Goal: Task Accomplishment & Management: Use online tool/utility

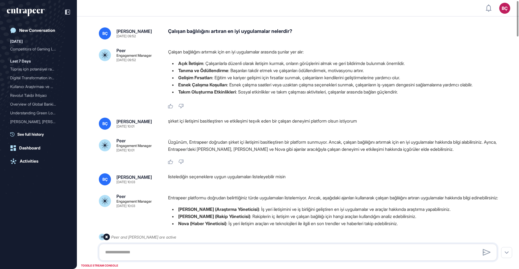
scroll to position [4, 0]
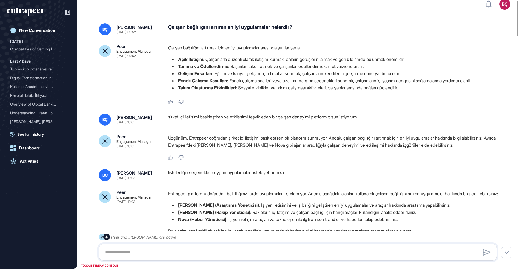
drag, startPoint x: 33, startPoint y: 17, endPoint x: 29, endPoint y: 9, distance: 9.1
click at [33, 17] on div at bounding box center [38, 12] width 63 height 10
click at [29, 9] on icon "entrapeer-logo" at bounding box center [26, 12] width 38 height 9
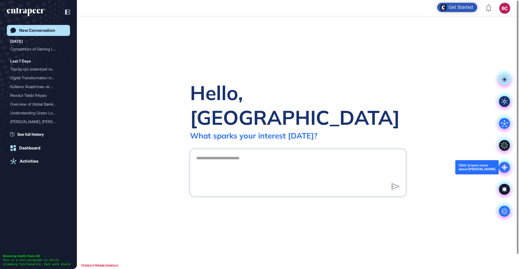
click at [503, 165] on icon at bounding box center [504, 167] width 11 height 11
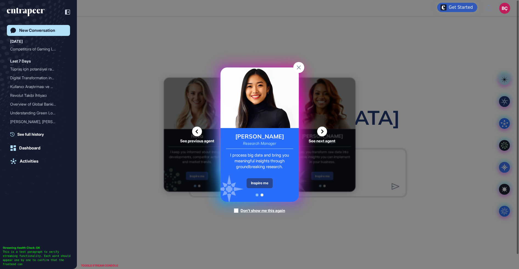
click at [257, 182] on div "Inspire me" at bounding box center [260, 184] width 26 height 10
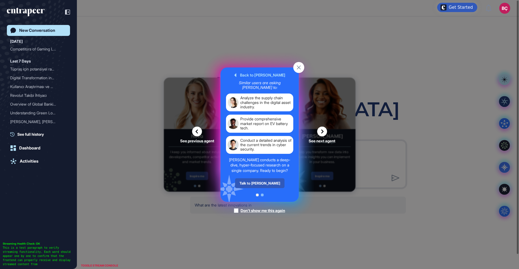
click at [257, 182] on div "Talk to Reese" at bounding box center [259, 184] width 49 height 10
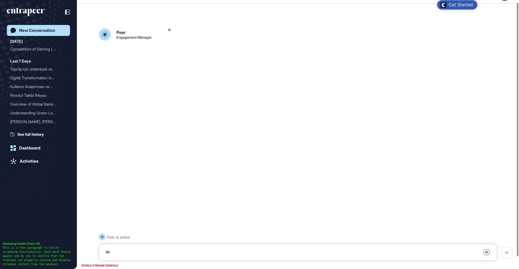
scroll to position [15, 0]
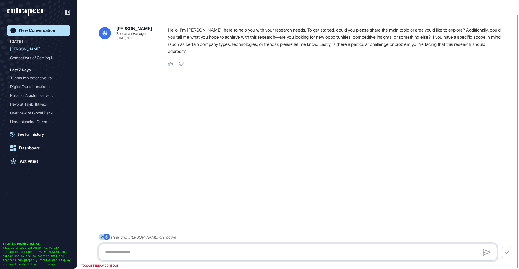
click at [157, 252] on textarea at bounding box center [298, 252] width 392 height 11
paste textarea "**********"
type textarea "**********"
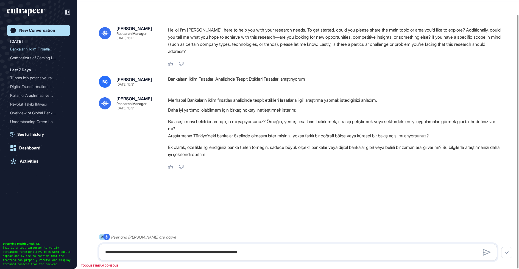
click at [192, 246] on div "**********" at bounding box center [298, 252] width 398 height 17
click at [184, 250] on textarea "**********" at bounding box center [298, 252] width 392 height 11
type textarea "**********"
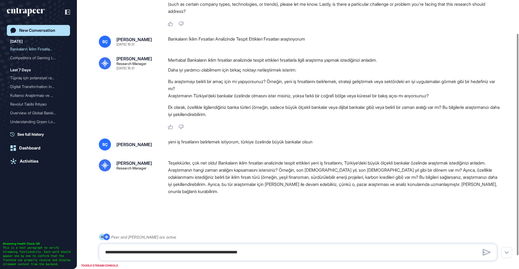
scroll to position [56, 0]
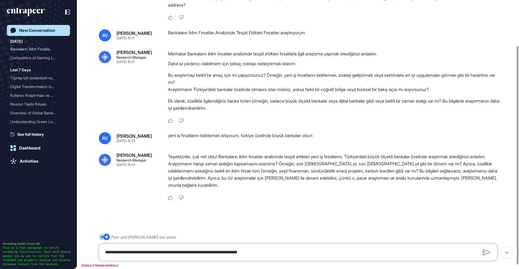
click at [169, 251] on textarea "**********" at bounding box center [298, 252] width 392 height 11
type textarea "**********"
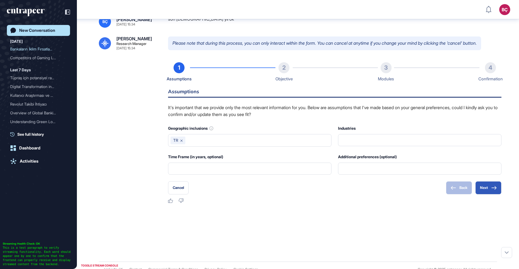
scroll to position [253, 0]
click at [488, 188] on button "Next" at bounding box center [488, 187] width 26 height 13
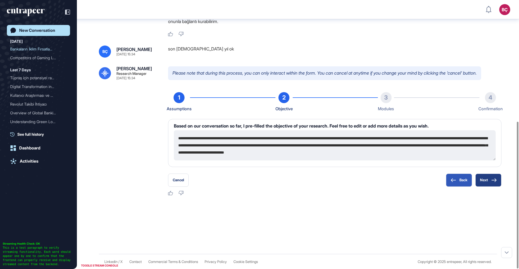
click at [489, 177] on button "Next" at bounding box center [488, 180] width 26 height 13
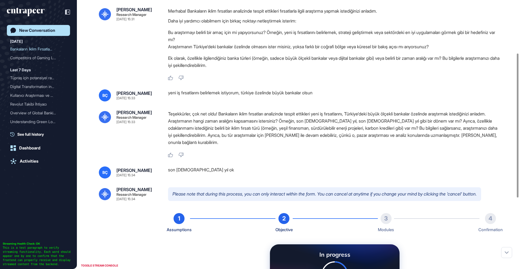
scroll to position [99, 0]
click at [360, 133] on p "Teşekkürler, çok net oldu! Bankaların iklim fırsatları analizinde tespit ettikl…" at bounding box center [334, 129] width 333 height 36
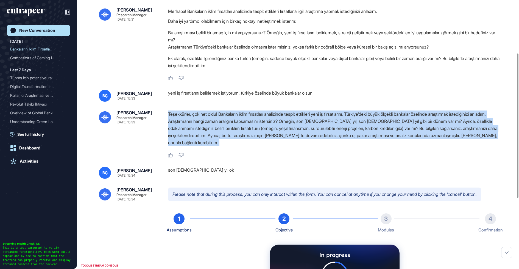
click at [360, 133] on p "Teşekkürler, çok net oldu! Bankaların iklim fırsatları analizinde tespit ettikl…" at bounding box center [334, 129] width 333 height 36
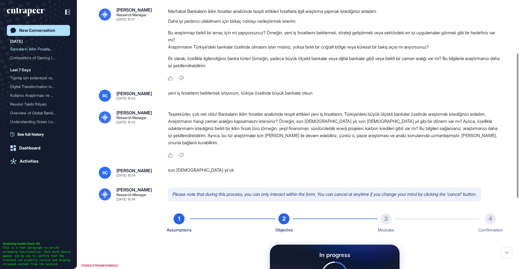
click at [362, 137] on p "Teşekkürler, çok net oldu! Bankaların iklim fırsatları analizinde tespit ettikl…" at bounding box center [334, 129] width 333 height 36
click at [359, 118] on p "Teşekkürler, çok net oldu! Bankaların iklim fırsatları analizinde tespit ettikl…" at bounding box center [334, 129] width 333 height 36
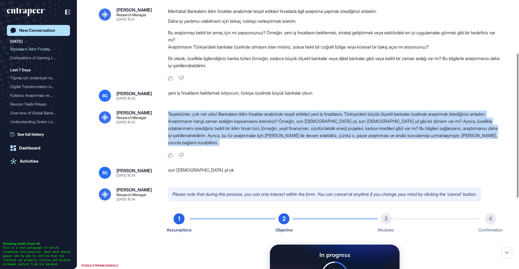
click at [359, 118] on p "Teşekkürler, çok net oldu! Bankaların iklim fırsatları analizinde tespit ettikl…" at bounding box center [334, 129] width 333 height 36
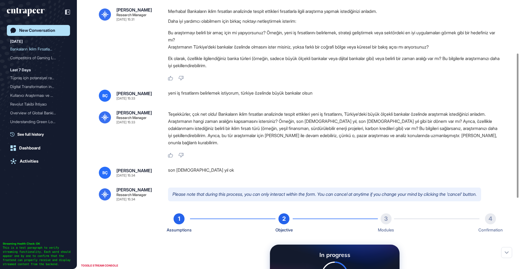
click at [358, 127] on p "Teşekkürler, çok net oldu! Bankaların iklim fırsatları analizinde tespit ettikl…" at bounding box center [334, 129] width 333 height 36
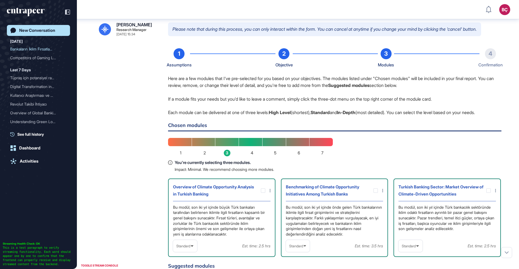
scroll to position [266, 0]
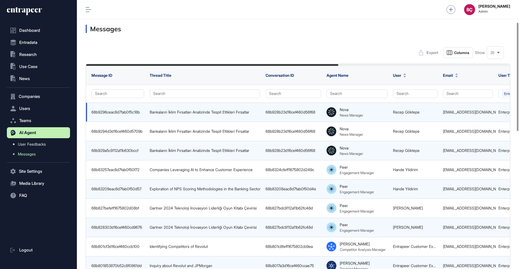
scroll to position [55, 0]
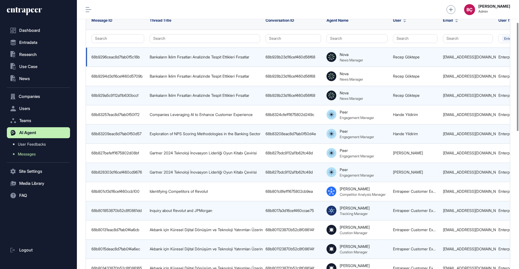
click at [208, 60] on td "Bankaların İklim Fırsatları Analizinde Tespit Ettikleri Fırsatlar" at bounding box center [205, 57] width 116 height 19
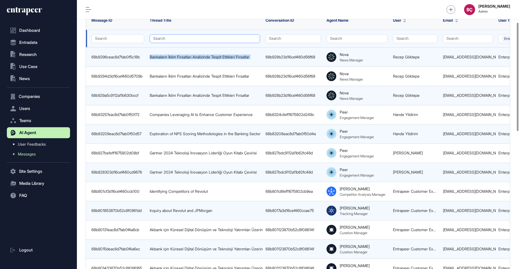
copy tr "Bankaların İklim Fırsatları Analizinde Tespit Ettikleri Fırsatlar"
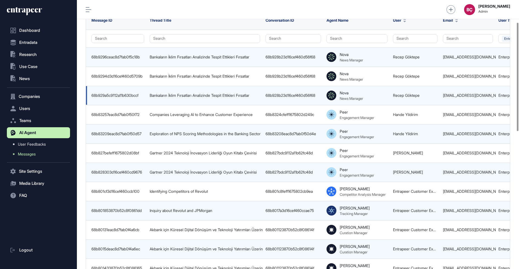
click at [286, 91] on td "68b928b23d16cef460d56f68" at bounding box center [293, 95] width 61 height 19
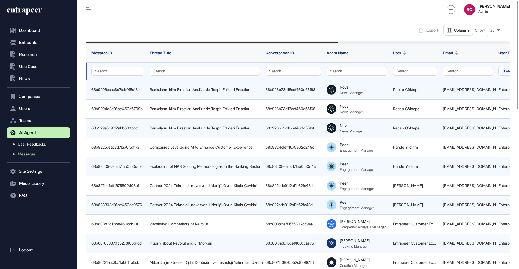
scroll to position [0, 0]
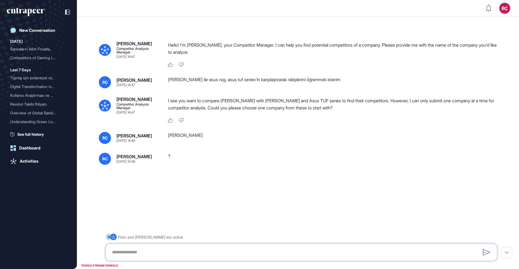
scroll to position [269, 519]
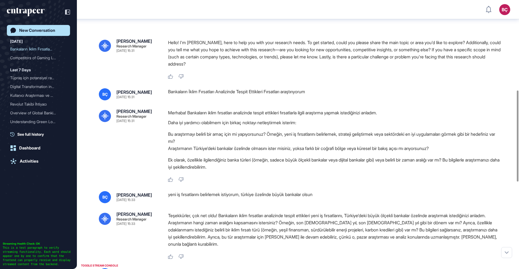
scroll to position [266, 0]
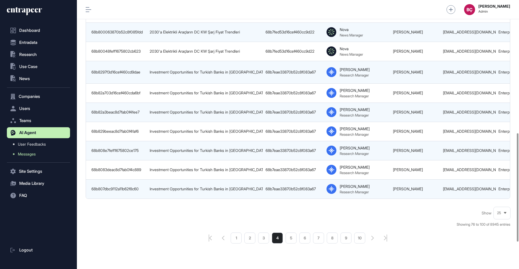
scroll to position [397, 0]
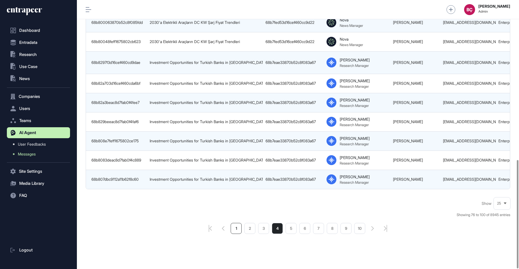
click at [241, 223] on li "1" at bounding box center [236, 228] width 11 height 11
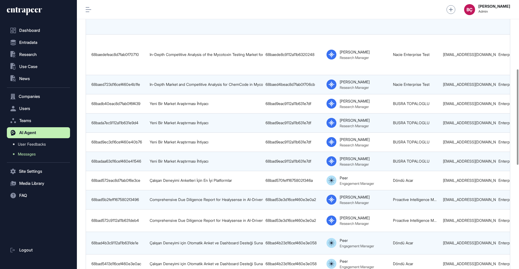
scroll to position [220, 0]
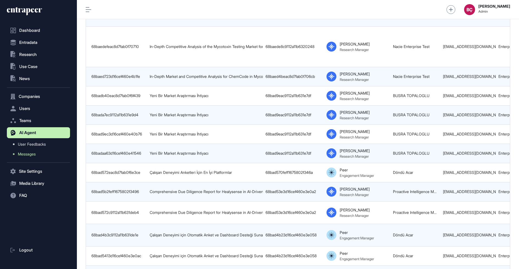
click at [29, 14] on icon at bounding box center [24, 11] width 35 height 9
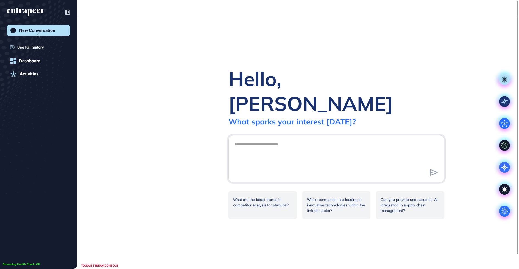
scroll to position [0, 0]
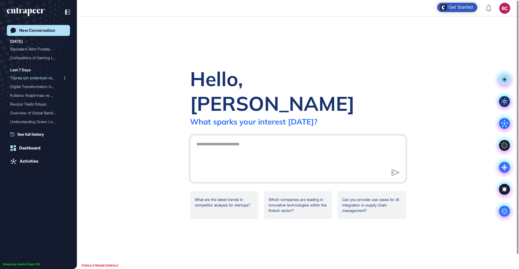
click at [29, 79] on div "Tüpraş için potansiyel ra..." at bounding box center [36, 78] width 52 height 9
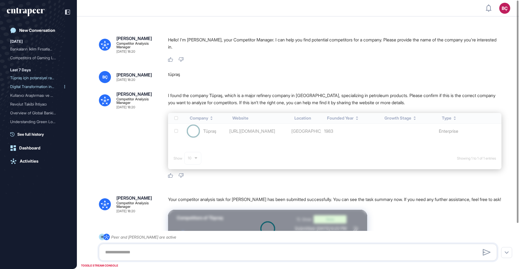
click at [28, 87] on div "Digital Transformation in..." at bounding box center [36, 86] width 52 height 9
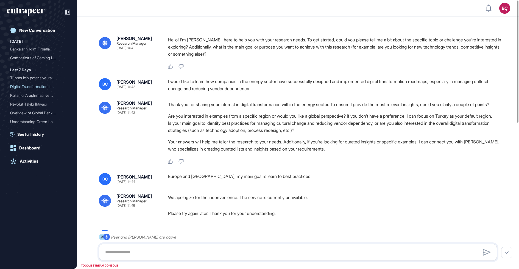
click at [224, 201] on p "We apologize for the inconvenience. The service is currently unavailable." at bounding box center [334, 197] width 333 height 7
copy p "We apologize for the inconvenience. The service is currently unavailable."
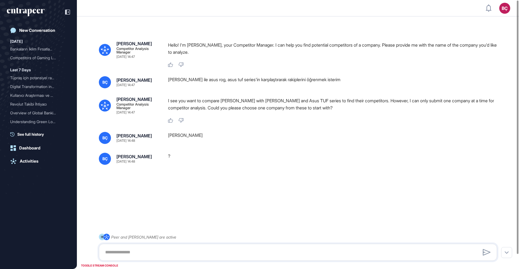
click at [207, 96] on div "Nash Competitor Analysis Manager Sep 01, 2025 14:47 Hello! I'm Nash, your Compe…" at bounding box center [298, 143] width 442 height 243
click at [33, 32] on div "New Conversation" at bounding box center [37, 30] width 36 height 5
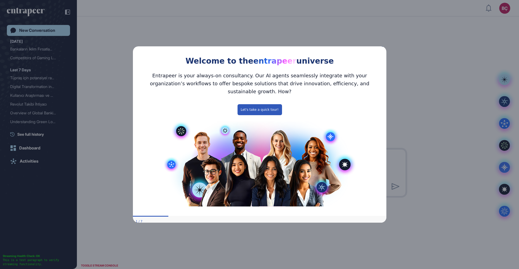
click at [381, 49] on div "Welcome to the entrapeer universe" at bounding box center [260, 55] width 254 height 25
click at [383, 47] on icon "Close Preview" at bounding box center [383, 46] width 2 height 2
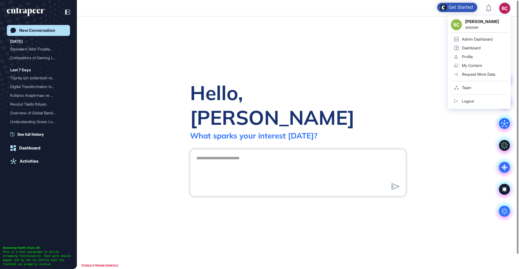
click at [505, 8] on div "BÇ BÇ Beril Çiftci AKBANK Admin Dashboard Dashboard Profile My Content Request …" at bounding box center [504, 8] width 11 height 11
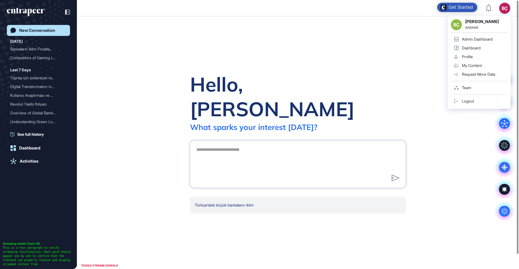
click at [483, 37] on div "Admin Dashboard" at bounding box center [477, 39] width 31 height 4
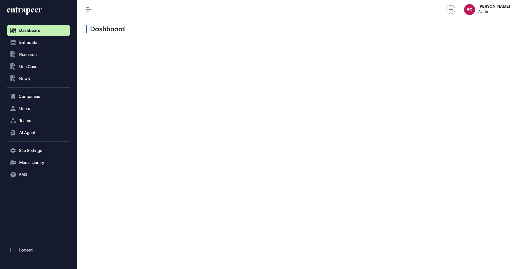
scroll to position [0, 0]
click at [26, 129] on button "AI Agent" at bounding box center [38, 132] width 63 height 11
click at [27, 153] on span "Messages" at bounding box center [27, 154] width 18 height 4
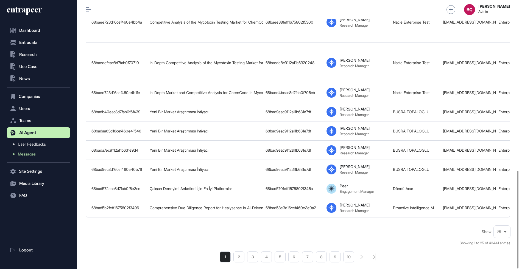
scroll to position [469, 0]
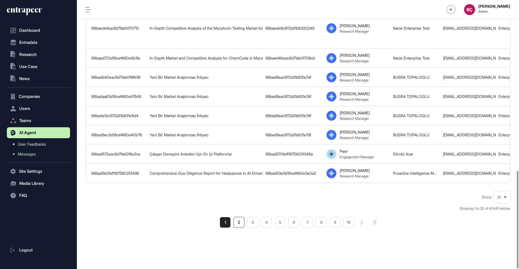
click at [238, 221] on li "2" at bounding box center [238, 222] width 11 height 11
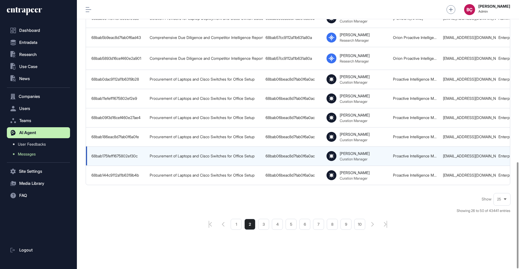
scroll to position [0, 289]
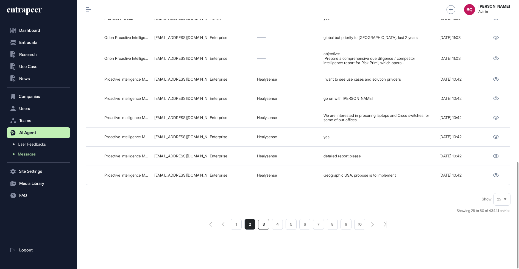
click at [264, 224] on li "3" at bounding box center [263, 224] width 11 height 11
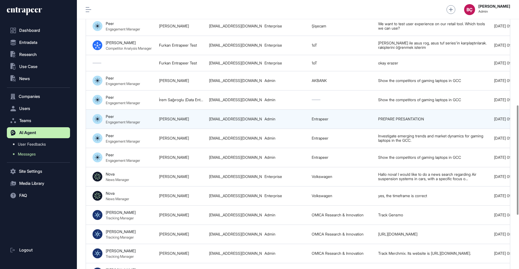
scroll to position [0, 289]
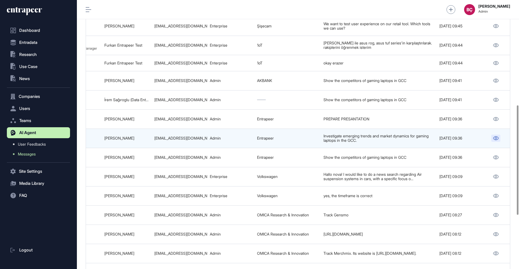
click at [498, 135] on link at bounding box center [495, 138] width 9 height 7
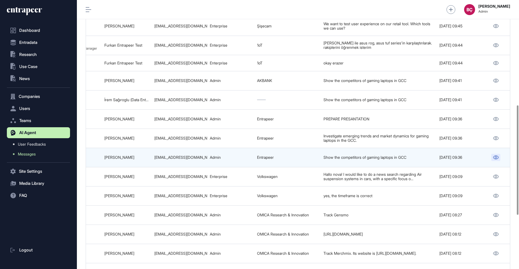
click at [495, 156] on icon at bounding box center [496, 158] width 6 height 4
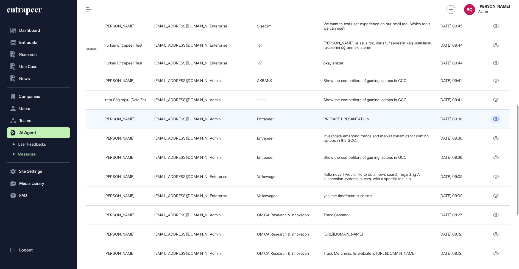
click at [497, 117] on icon at bounding box center [496, 119] width 6 height 4
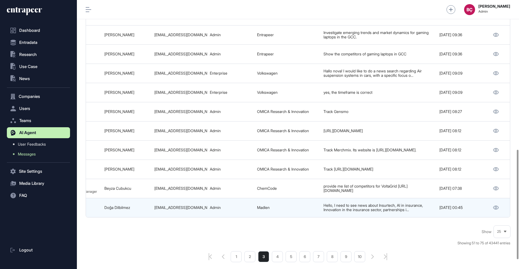
scroll to position [390, 0]
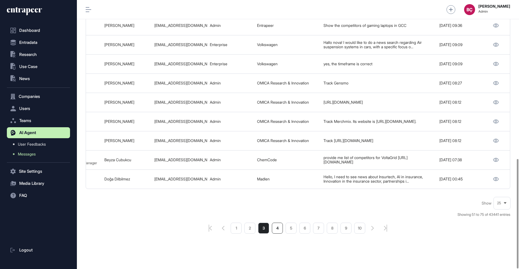
click at [274, 223] on li "4" at bounding box center [277, 228] width 11 height 11
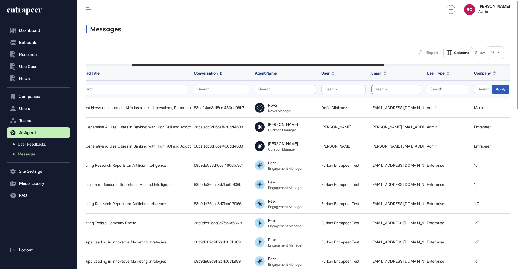
scroll to position [0, 82]
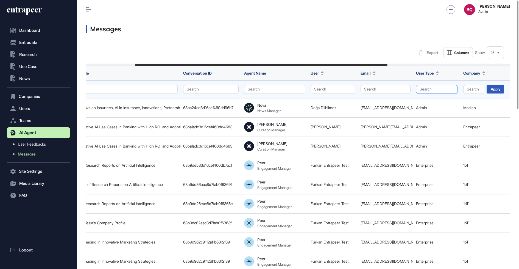
click at [449, 88] on button "Search" at bounding box center [437, 89] width 42 height 9
click at [427, 99] on div "Enterprise" at bounding box center [436, 100] width 32 height 8
click at [493, 93] on div "Apply" at bounding box center [496, 89] width 18 height 9
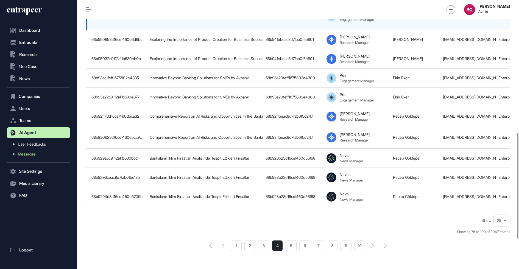
scroll to position [406, 0]
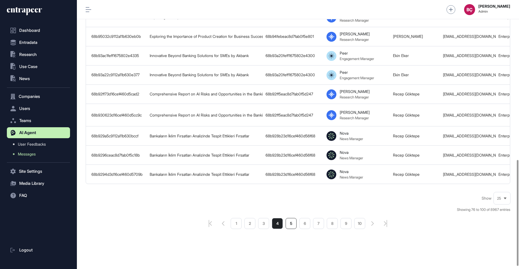
click at [291, 229] on li "5" at bounding box center [291, 223] width 11 height 11
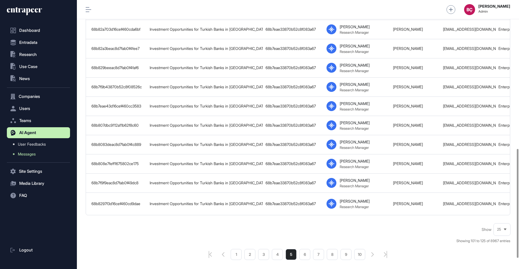
scroll to position [372, 0]
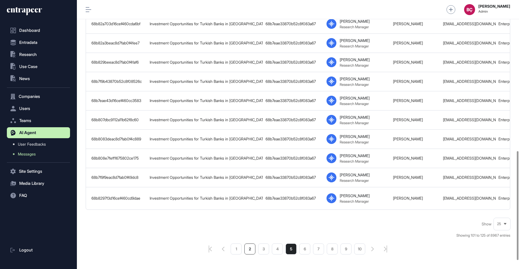
click at [251, 244] on li "2" at bounding box center [249, 249] width 11 height 11
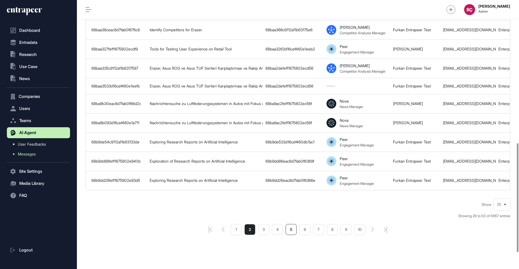
scroll to position [394, 0]
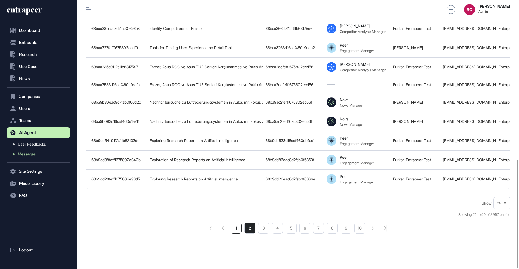
click at [238, 223] on li "1" at bounding box center [236, 228] width 11 height 11
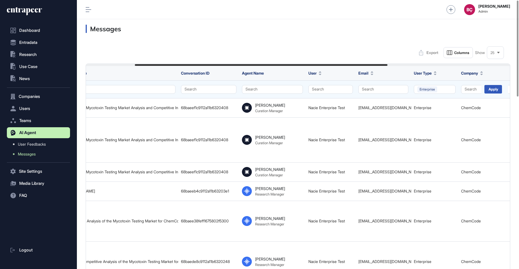
scroll to position [0, 96]
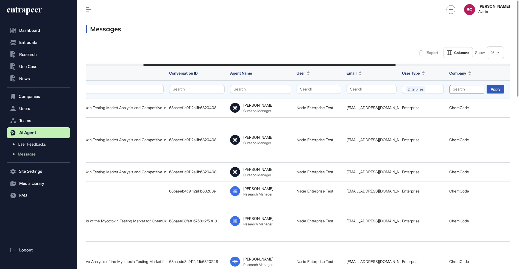
click at [469, 91] on button "Search" at bounding box center [479, 89] width 61 height 9
click at [467, 99] on input "text" at bounding box center [488, 101] width 56 height 7
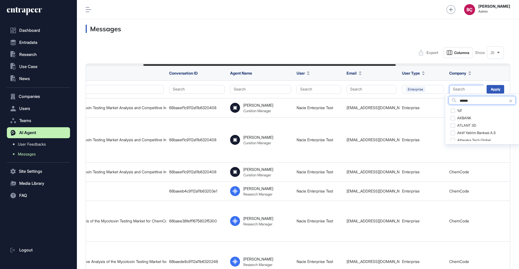
type input "******"
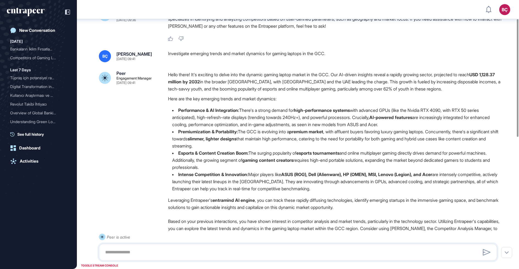
scroll to position [42, 0]
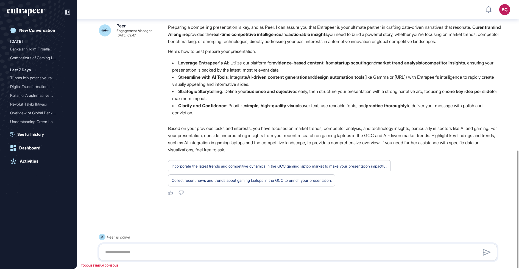
scroll to position [344, 0]
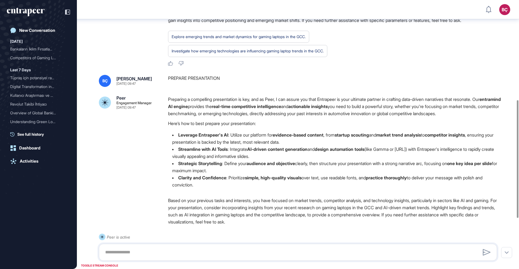
scroll to position [344, 0]
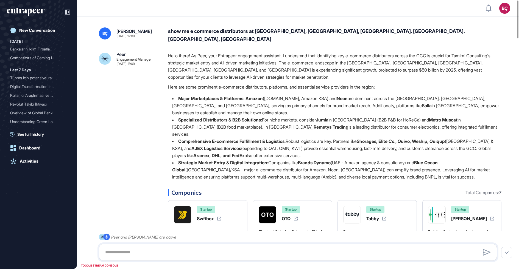
click at [366, 116] on li "Specialized Distributors & B2B Solutions: For niche markets, consider Jumla in …" at bounding box center [334, 126] width 333 height 21
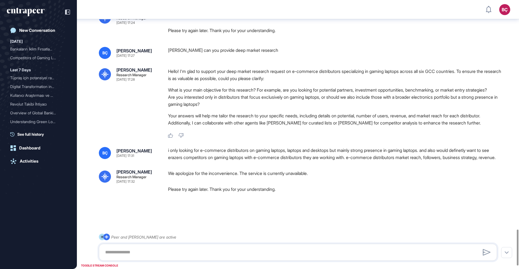
scroll to position [1742, 0]
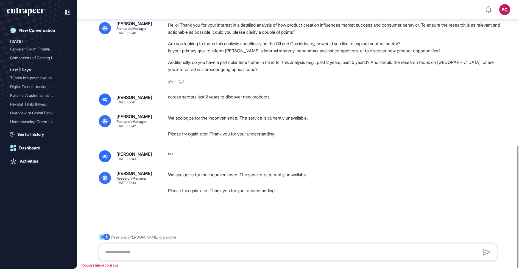
scroll to position [318, 0]
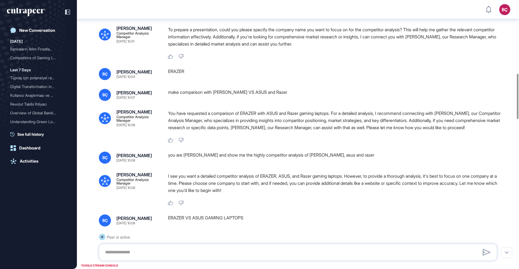
scroll to position [437, 0]
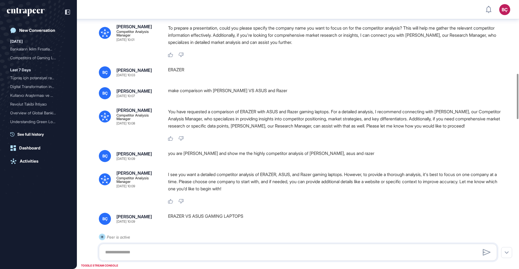
click at [238, 115] on p "You have requested a comparison of ERAZER with ASUS and Razer gaming laptops. F…" at bounding box center [334, 118] width 333 height 21
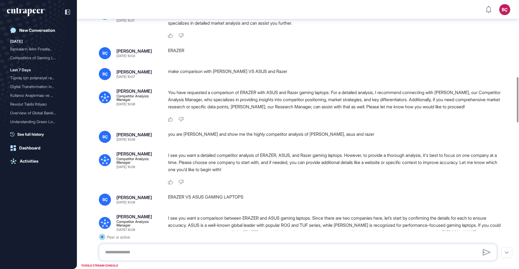
scroll to position [458, 0]
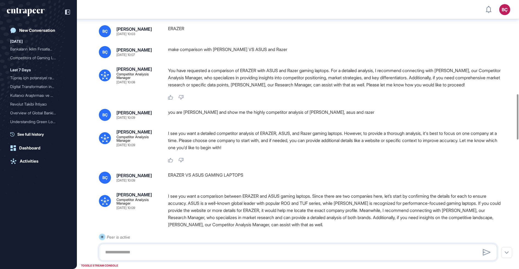
scroll to position [441, 0]
